Goal: Find specific page/section: Find specific page/section

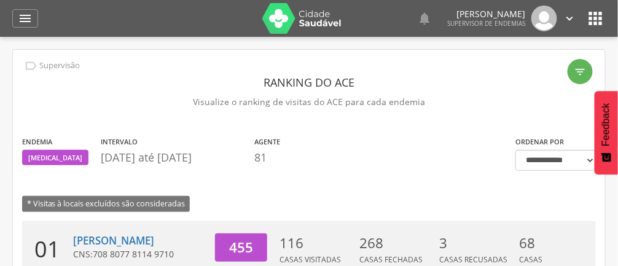
click at [30, 15] on icon "" at bounding box center [25, 18] width 15 height 15
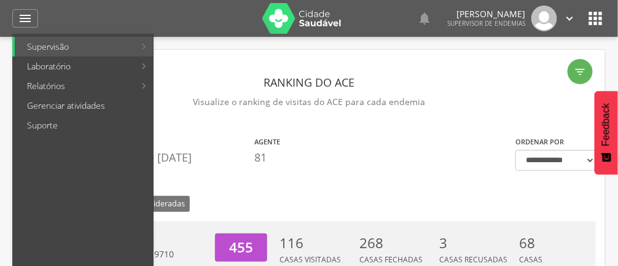
click at [26, 9] on div at bounding box center [303, 133] width 606 height 266
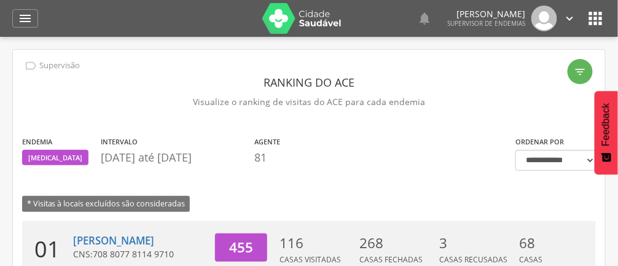
click at [28, 11] on icon "" at bounding box center [25, 18] width 15 height 15
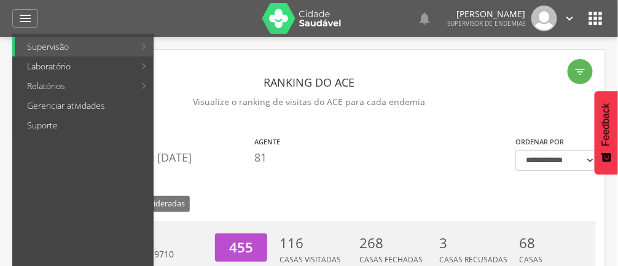
click at [39, 83] on link "Relatórios" at bounding box center [75, 86] width 120 height 20
click at [236, 144] on link "Reconhecimento geográfico" at bounding box center [227, 145] width 142 height 20
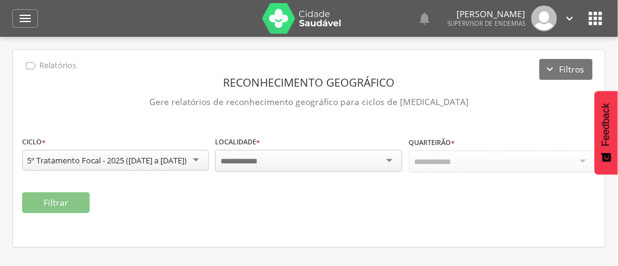
click at [22, 15] on icon "" at bounding box center [25, 18] width 15 height 15
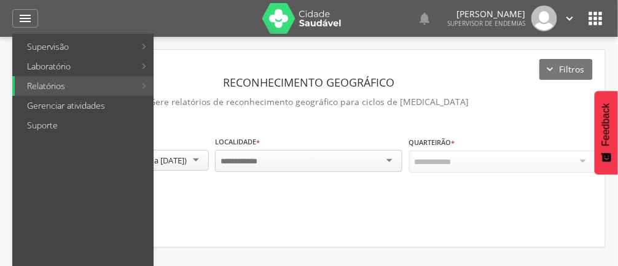
click at [98, 41] on link "Supervisão" at bounding box center [75, 47] width 120 height 20
click at [94, 106] on link "Gerenciar atividades" at bounding box center [84, 106] width 138 height 20
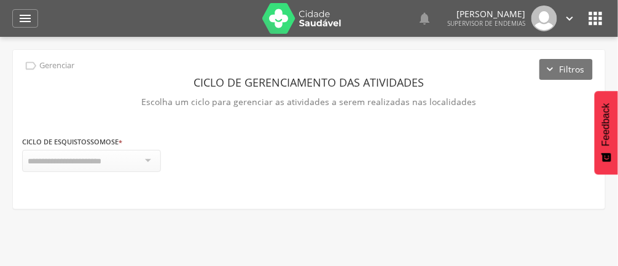
click at [560, 72] on button "Filtros" at bounding box center [565, 69] width 53 height 21
click at [34, 22] on div "" at bounding box center [25, 18] width 26 height 18
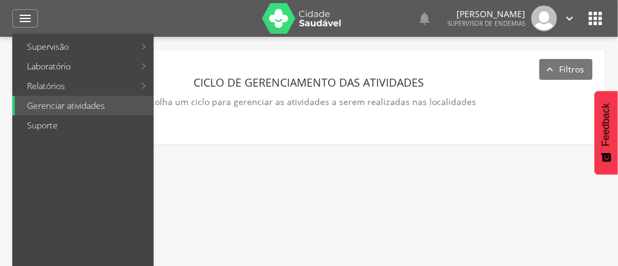
click at [88, 50] on link "Supervisão" at bounding box center [75, 47] width 120 height 20
click at [193, 46] on link "Ranking" at bounding box center [225, 47] width 138 height 20
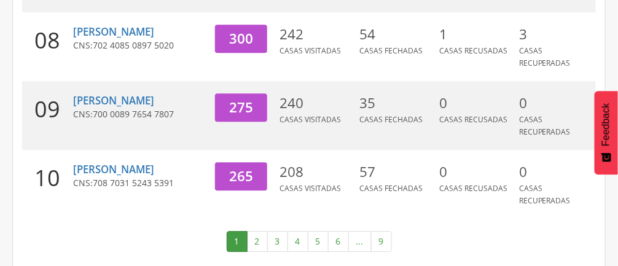
scroll to position [716, 0]
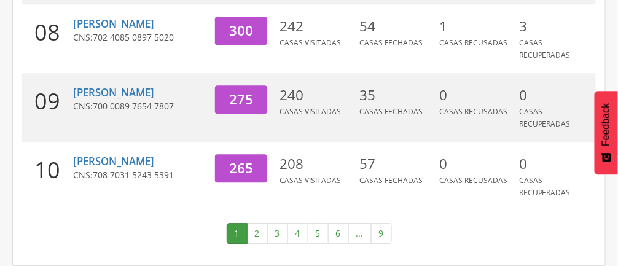
click at [376, 233] on link "9" at bounding box center [381, 233] width 21 height 21
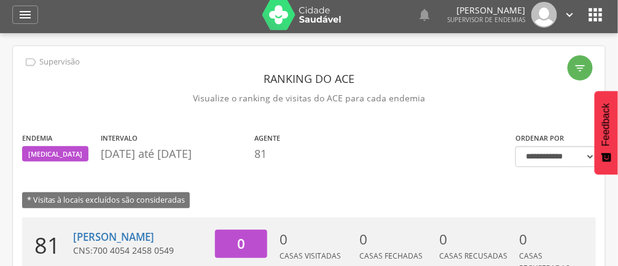
scroll to position [0, 0]
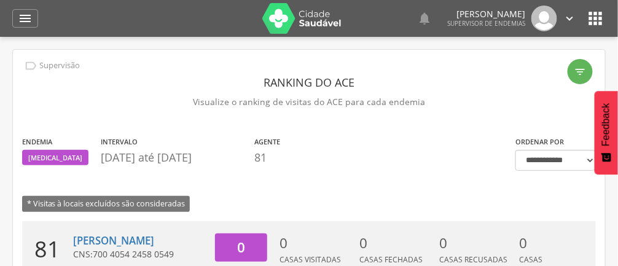
click at [24, 22] on icon "" at bounding box center [25, 18] width 15 height 15
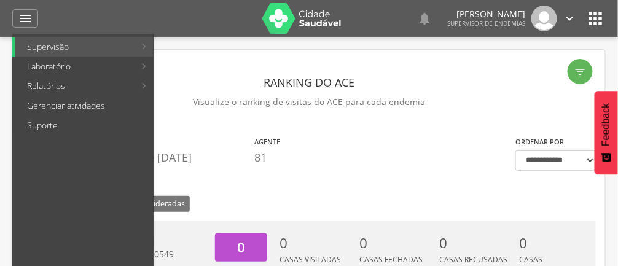
click at [74, 76] on link "Relatórios" at bounding box center [75, 86] width 120 height 20
click at [109, 57] on link "Laboratório" at bounding box center [75, 67] width 120 height 20
click at [106, 44] on link "Supervisão" at bounding box center [75, 47] width 120 height 20
click at [25, 18] on div at bounding box center [303, 133] width 606 height 266
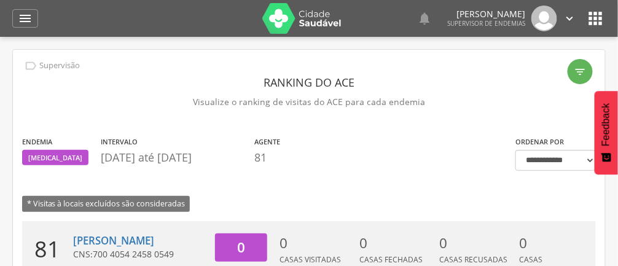
click at [24, 18] on icon "" at bounding box center [25, 18] width 15 height 15
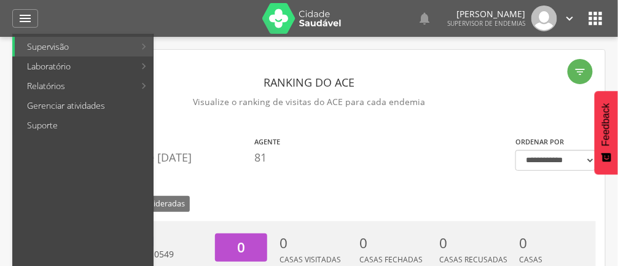
click at [305, 145] on div at bounding box center [303, 133] width 606 height 266
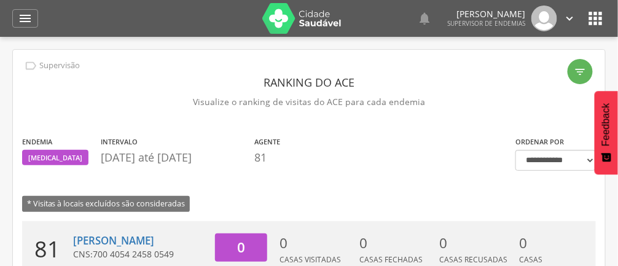
click at [20, 20] on icon "" at bounding box center [25, 18] width 15 height 15
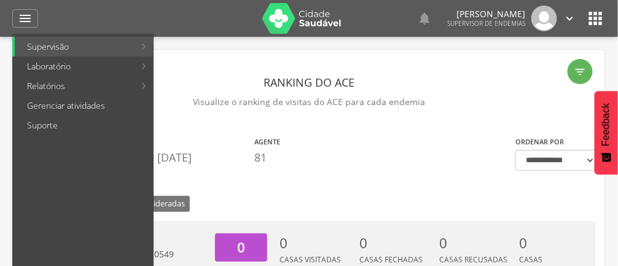
click at [38, 87] on link "Relatórios" at bounding box center [75, 86] width 120 height 20
click at [224, 44] on link "Resumo do trabalho de campo" at bounding box center [227, 47] width 142 height 20
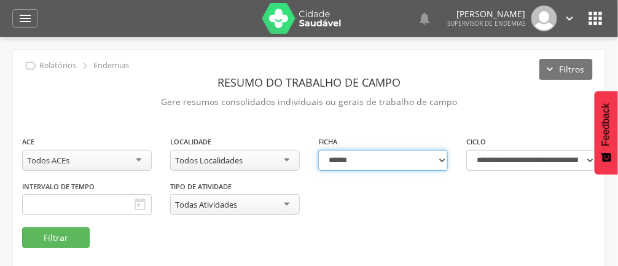
click at [438, 151] on select "**********" at bounding box center [383, 160] width 130 height 21
select select "*"
click at [318, 150] on select "**********" at bounding box center [383, 160] width 130 height 21
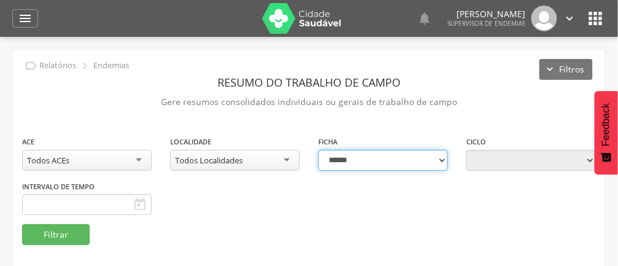
type input "**********"
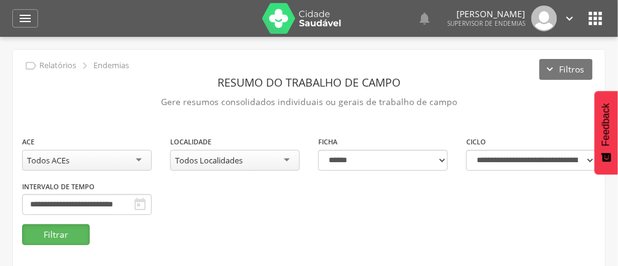
click at [52, 235] on button "Filtrar" at bounding box center [56, 234] width 68 height 21
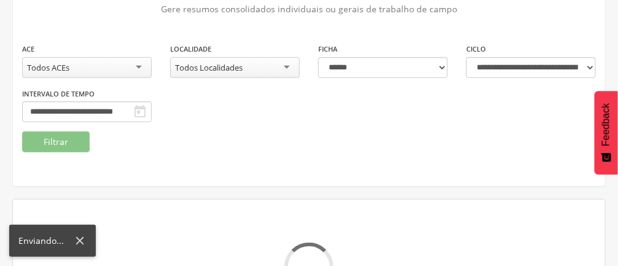
scroll to position [143, 0]
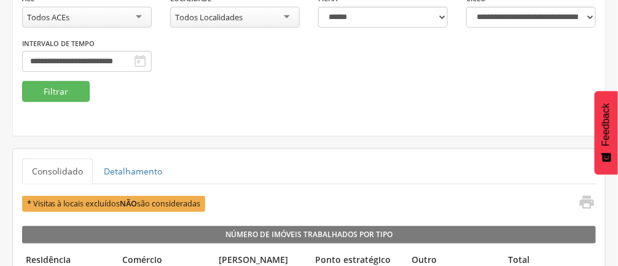
click at [292, 76] on div "**********" at bounding box center [309, 36] width 592 height 89
click at [282, 81] on fieldset "**********" at bounding box center [309, 47] width 574 height 110
click at [285, 81] on fieldset "**********" at bounding box center [309, 47] width 574 height 110
click at [272, 84] on fieldset "**********" at bounding box center [309, 47] width 574 height 110
click at [279, 86] on fieldset "**********" at bounding box center [309, 47] width 574 height 110
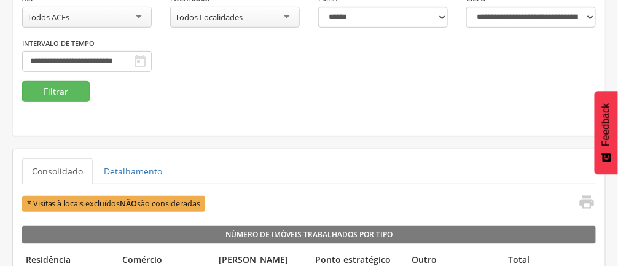
click at [286, 85] on fieldset "**********" at bounding box center [309, 47] width 574 height 110
click at [289, 80] on div "**********" at bounding box center [309, 36] width 592 height 89
click at [289, 85] on fieldset "**********" at bounding box center [309, 47] width 574 height 110
click at [289, 84] on fieldset "**********" at bounding box center [309, 47] width 574 height 110
click at [291, 85] on fieldset "**********" at bounding box center [309, 47] width 574 height 110
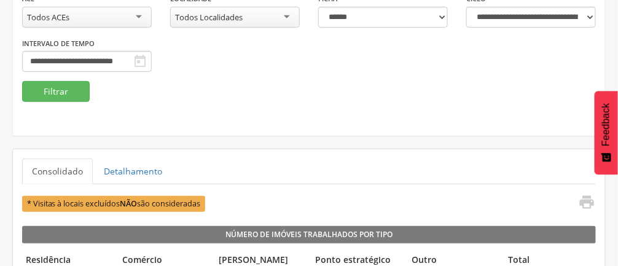
scroll to position [79, 0]
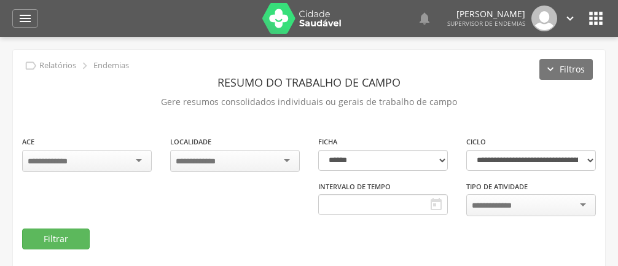
click at [567, 20] on icon "" at bounding box center [570, 19] width 14 height 14
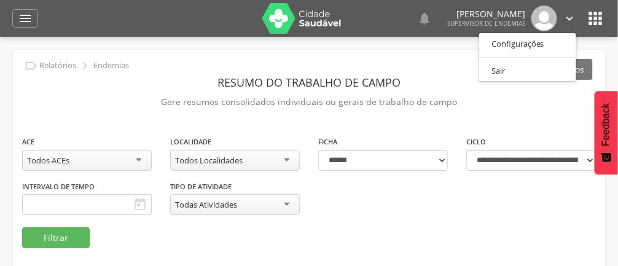
click at [537, 237] on div at bounding box center [309, 133] width 618 height 266
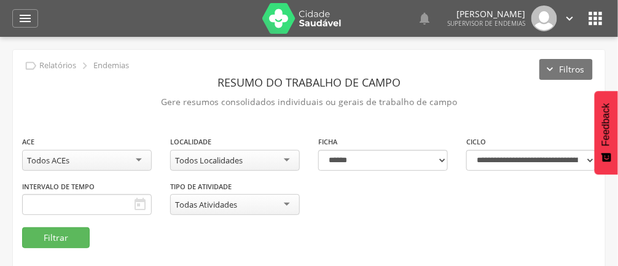
click at [28, 22] on icon "" at bounding box center [25, 18] width 15 height 15
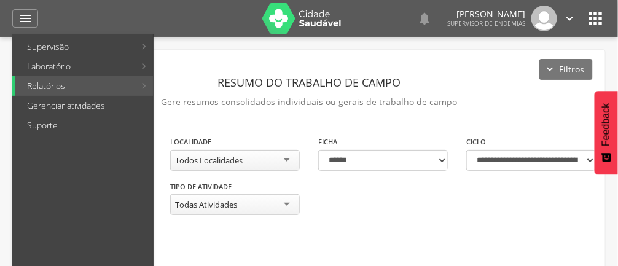
click at [52, 39] on link "Supervisão" at bounding box center [75, 47] width 120 height 20
click at [213, 101] on link "Mapa de endemias" at bounding box center [225, 106] width 138 height 20
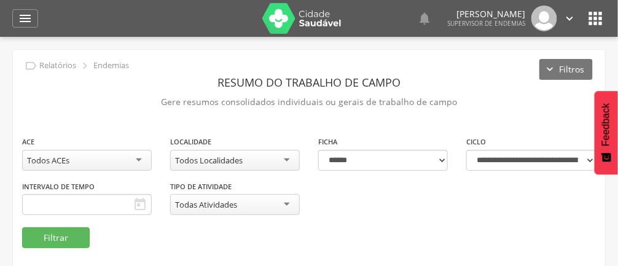
click at [28, 23] on icon "" at bounding box center [25, 18] width 15 height 15
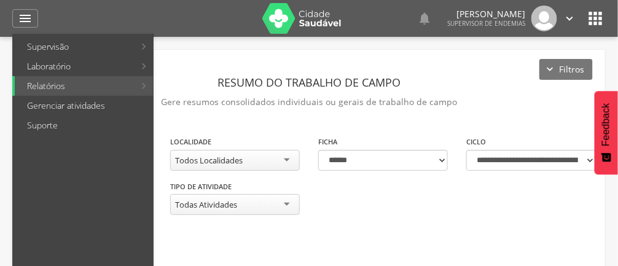
click at [98, 109] on link "Gerenciar atividades" at bounding box center [84, 106] width 138 height 20
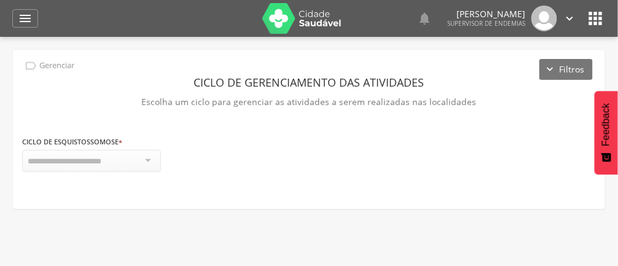
click at [135, 161] on div at bounding box center [91, 161] width 139 height 22
click at [151, 163] on div at bounding box center [91, 161] width 139 height 22
click at [31, 17] on icon "" at bounding box center [25, 18] width 15 height 15
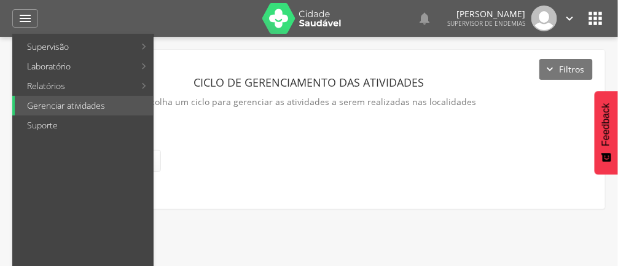
click at [128, 43] on link "Supervisão" at bounding box center [75, 47] width 120 height 20
click at [354, 176] on div at bounding box center [303, 133] width 606 height 266
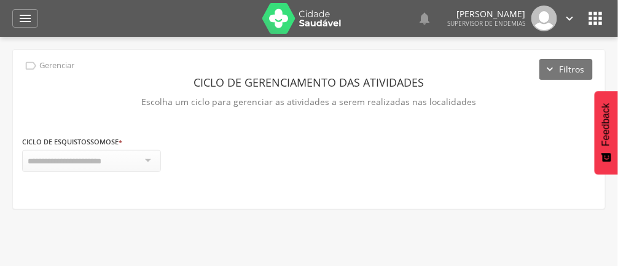
click at [565, 18] on icon "" at bounding box center [570, 19] width 14 height 14
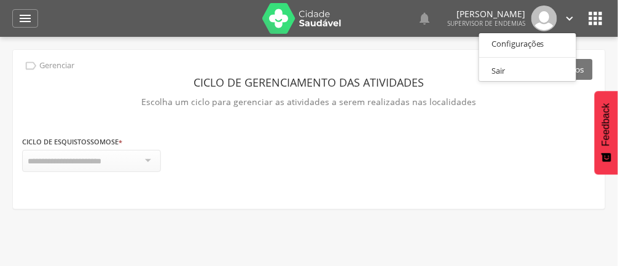
click at [415, 168] on div at bounding box center [309, 133] width 618 height 266
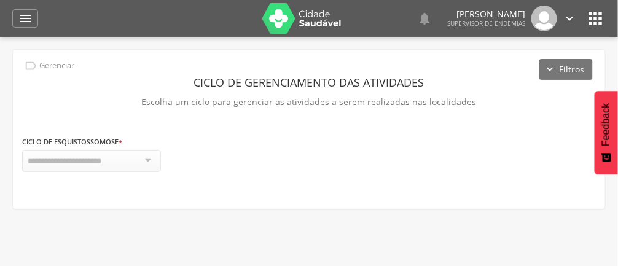
click at [28, 20] on icon "" at bounding box center [25, 18] width 15 height 15
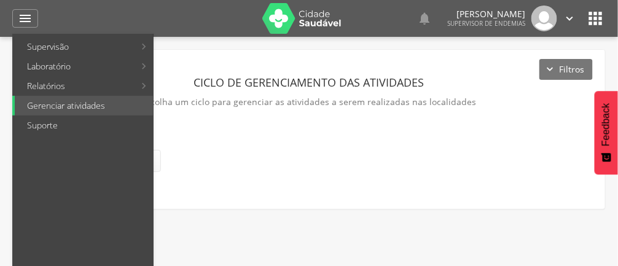
click at [357, 152] on div at bounding box center [303, 133] width 606 height 266
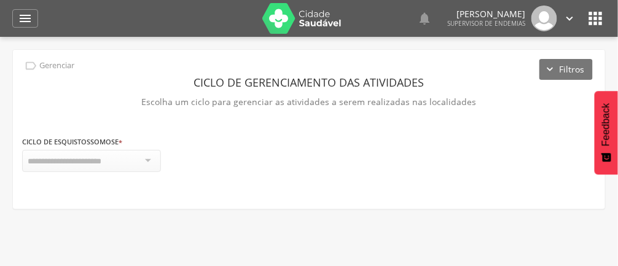
click at [29, 17] on icon "" at bounding box center [25, 18] width 15 height 15
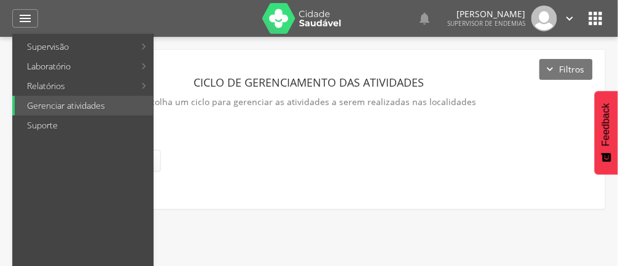
click at [28, 64] on link "Laboratório" at bounding box center [75, 67] width 120 height 20
click at [26, 17] on div at bounding box center [303, 133] width 606 height 266
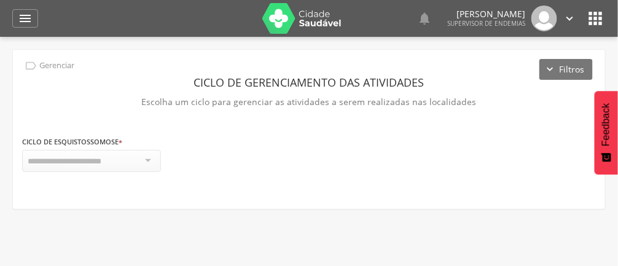
click at [25, 13] on icon "" at bounding box center [25, 18] width 15 height 15
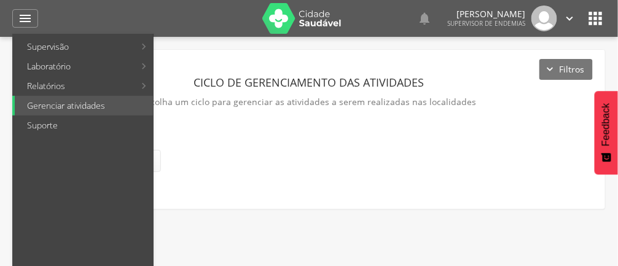
click at [41, 91] on link "Relatórios" at bounding box center [75, 86] width 120 height 20
click at [397, 150] on div at bounding box center [303, 133] width 606 height 266
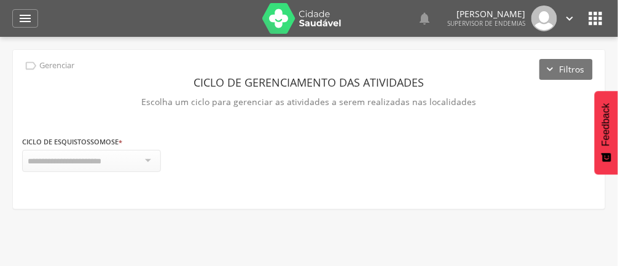
click at [29, 17] on icon "" at bounding box center [25, 18] width 15 height 15
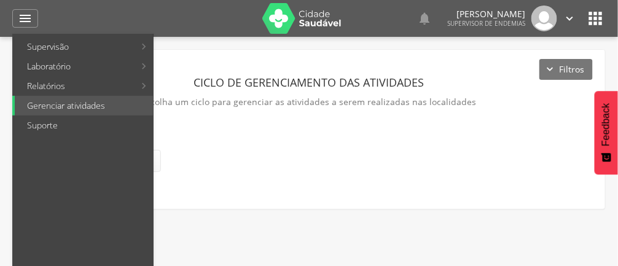
click at [182, 176] on div at bounding box center [303, 133] width 606 height 266
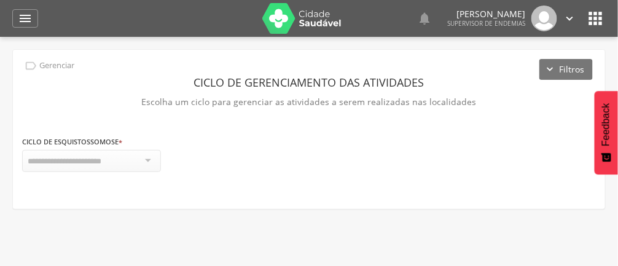
click at [23, 15] on icon "" at bounding box center [25, 18] width 15 height 15
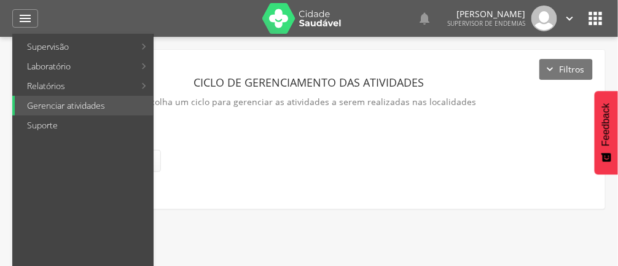
click at [41, 49] on link "Supervisão" at bounding box center [75, 47] width 120 height 20
click at [378, 185] on div at bounding box center [303, 133] width 606 height 266
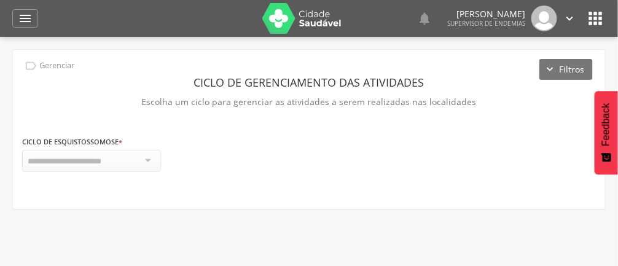
click at [34, 22] on div "" at bounding box center [25, 18] width 26 height 18
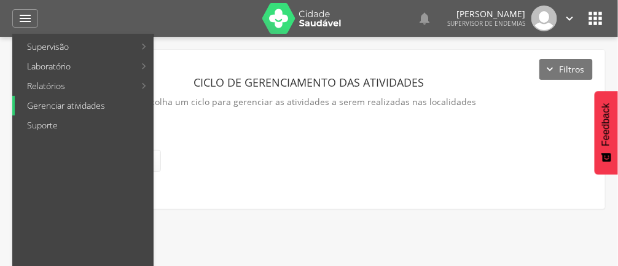
click at [50, 96] on link "Gerenciar atividades" at bounding box center [84, 106] width 138 height 20
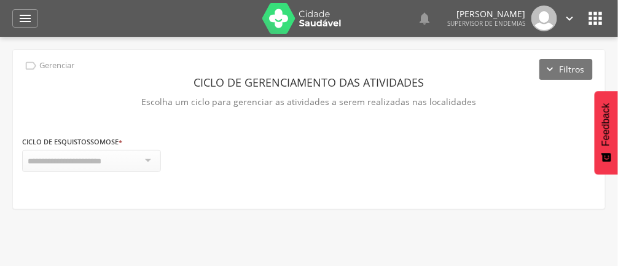
click at [31, 20] on icon "" at bounding box center [25, 18] width 15 height 15
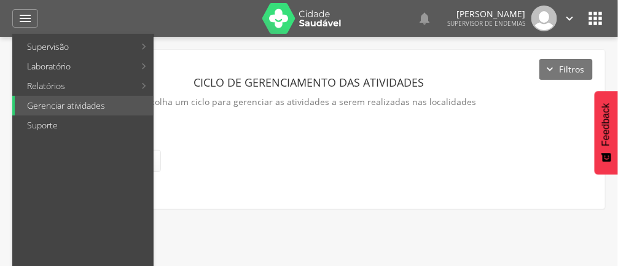
click at [48, 89] on link "Relatórios" at bounding box center [75, 86] width 120 height 20
click at [380, 142] on div at bounding box center [303, 133] width 606 height 266
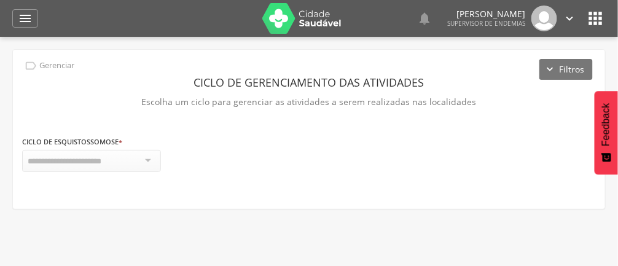
click at [33, 15] on div "" at bounding box center [25, 18] width 26 height 18
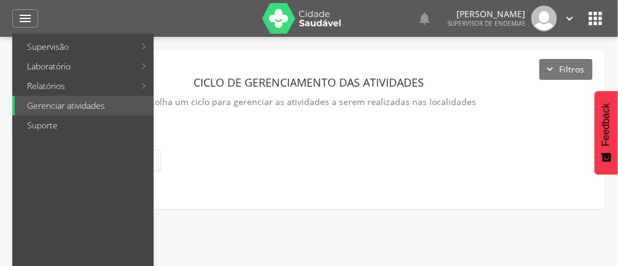
click at [117, 43] on link "Supervisão" at bounding box center [75, 47] width 120 height 20
click at [209, 47] on link "Ranking" at bounding box center [225, 47] width 138 height 20
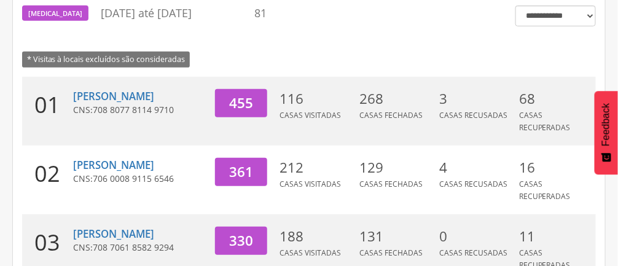
scroll to position [144, 0]
click at [81, 103] on link "[PERSON_NAME]" at bounding box center [113, 96] width 81 height 14
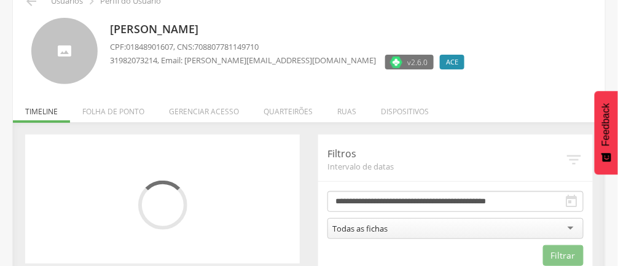
scroll to position [87, 0]
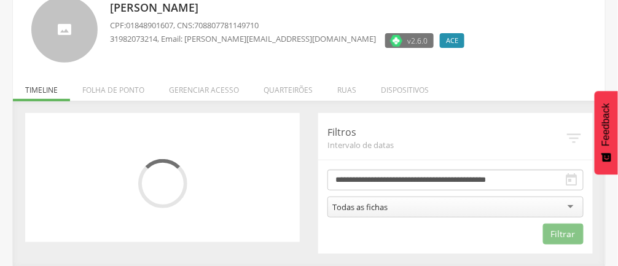
click at [285, 84] on li "Quarteirões" at bounding box center [288, 86] width 74 height 29
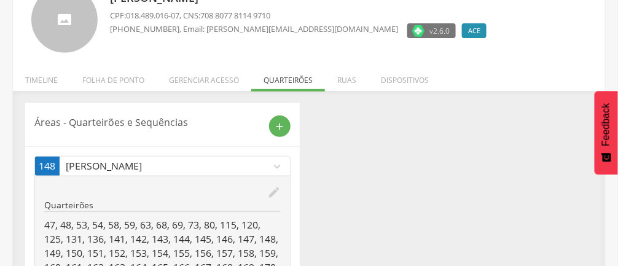
scroll to position [204, 0]
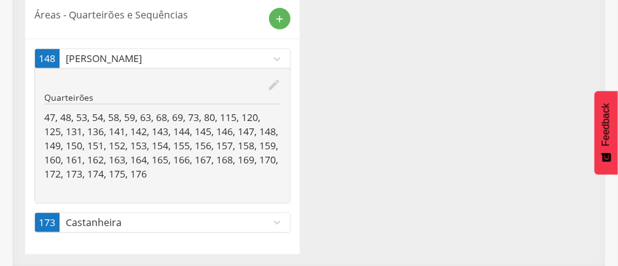
click at [278, 222] on icon "expand_more" at bounding box center [277, 223] width 14 height 14
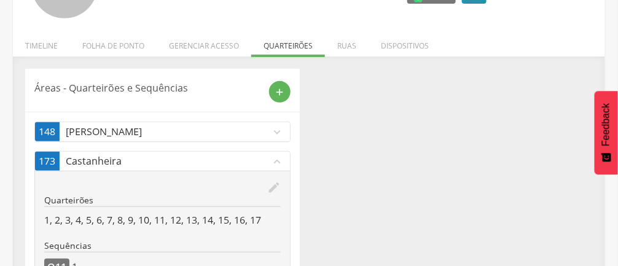
scroll to position [0, 0]
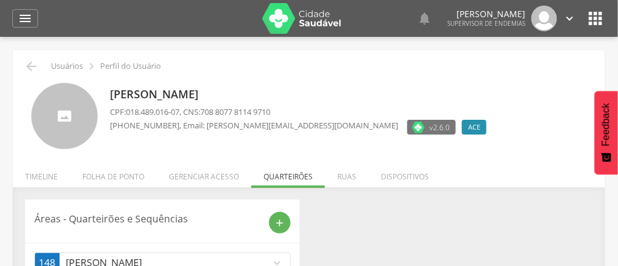
click at [25, 17] on icon "" at bounding box center [25, 18] width 15 height 15
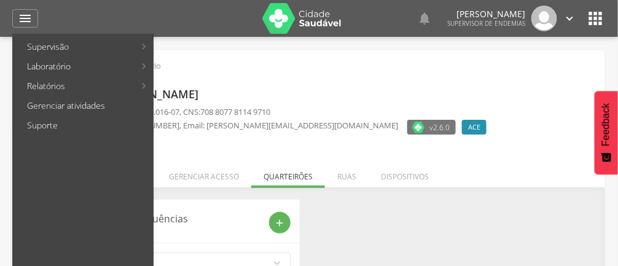
click at [45, 82] on link "Relatórios" at bounding box center [75, 86] width 120 height 20
click at [43, 107] on link "Gerenciar atividades" at bounding box center [84, 106] width 138 height 20
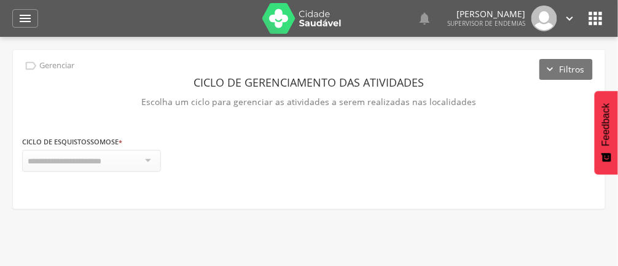
click at [22, 22] on icon "" at bounding box center [25, 18] width 15 height 15
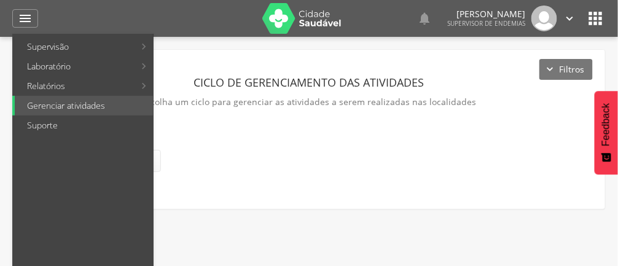
click at [39, 44] on link "Supervisão" at bounding box center [75, 47] width 120 height 20
click at [421, 163] on div at bounding box center [303, 133] width 606 height 266
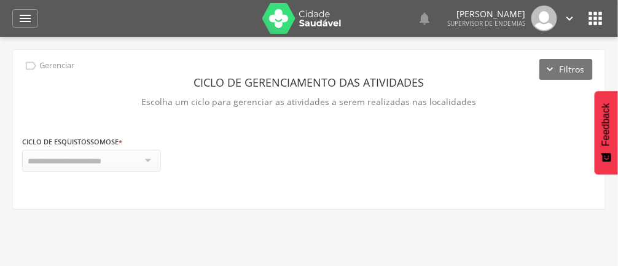
click at [22, 18] on icon "" at bounding box center [25, 18] width 15 height 15
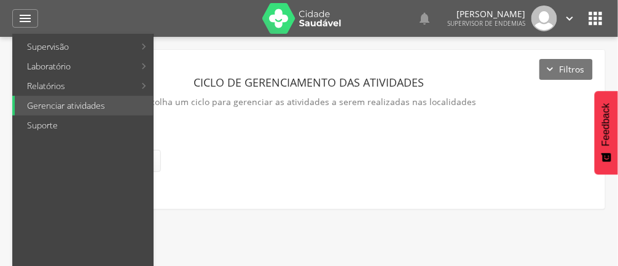
click at [38, 47] on link "Supervisão" at bounding box center [75, 47] width 120 height 20
click at [185, 71] on link "Aplicativo desatualizado" at bounding box center [225, 67] width 138 height 20
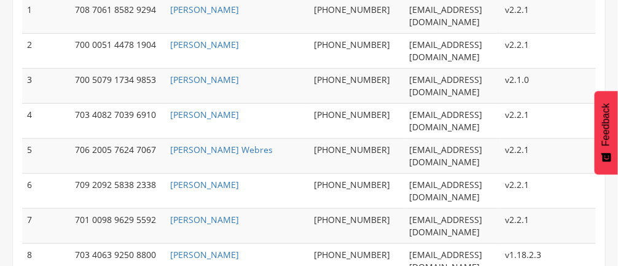
scroll to position [209, 0]
